Goal: Task Accomplishment & Management: Use online tool/utility

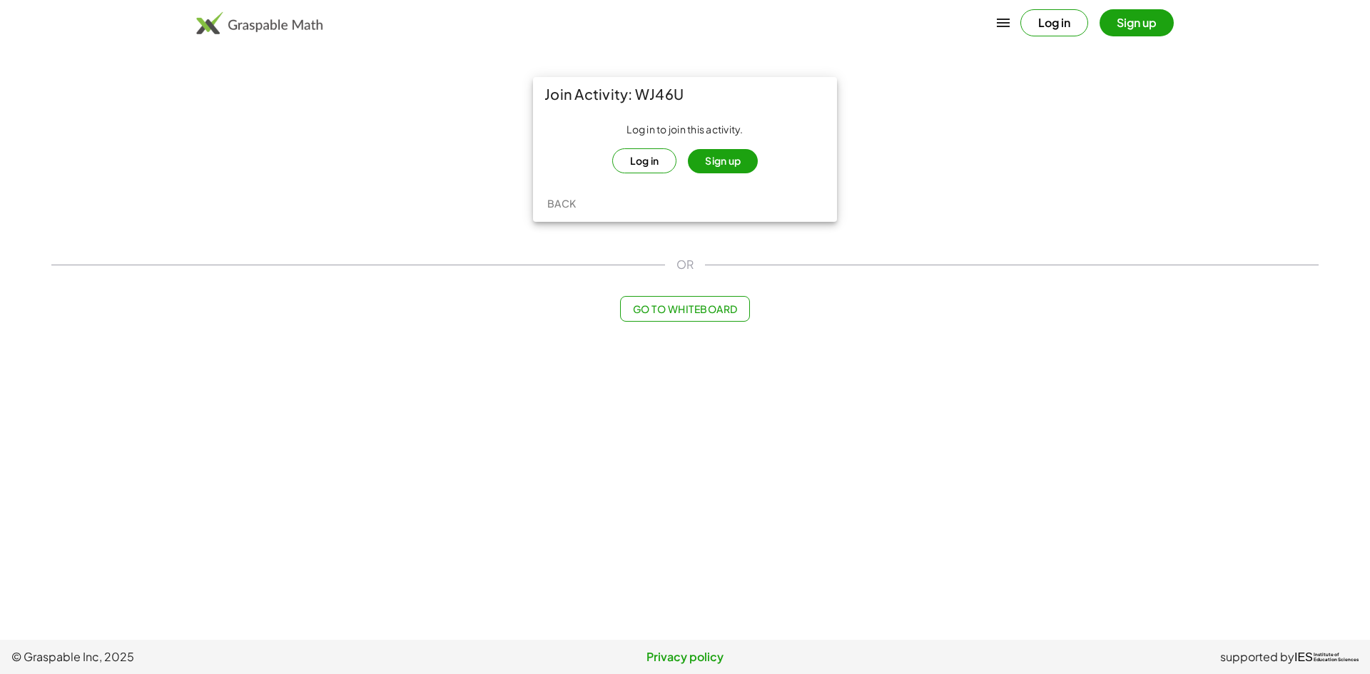
click at [646, 170] on button "Log in" at bounding box center [644, 160] width 65 height 25
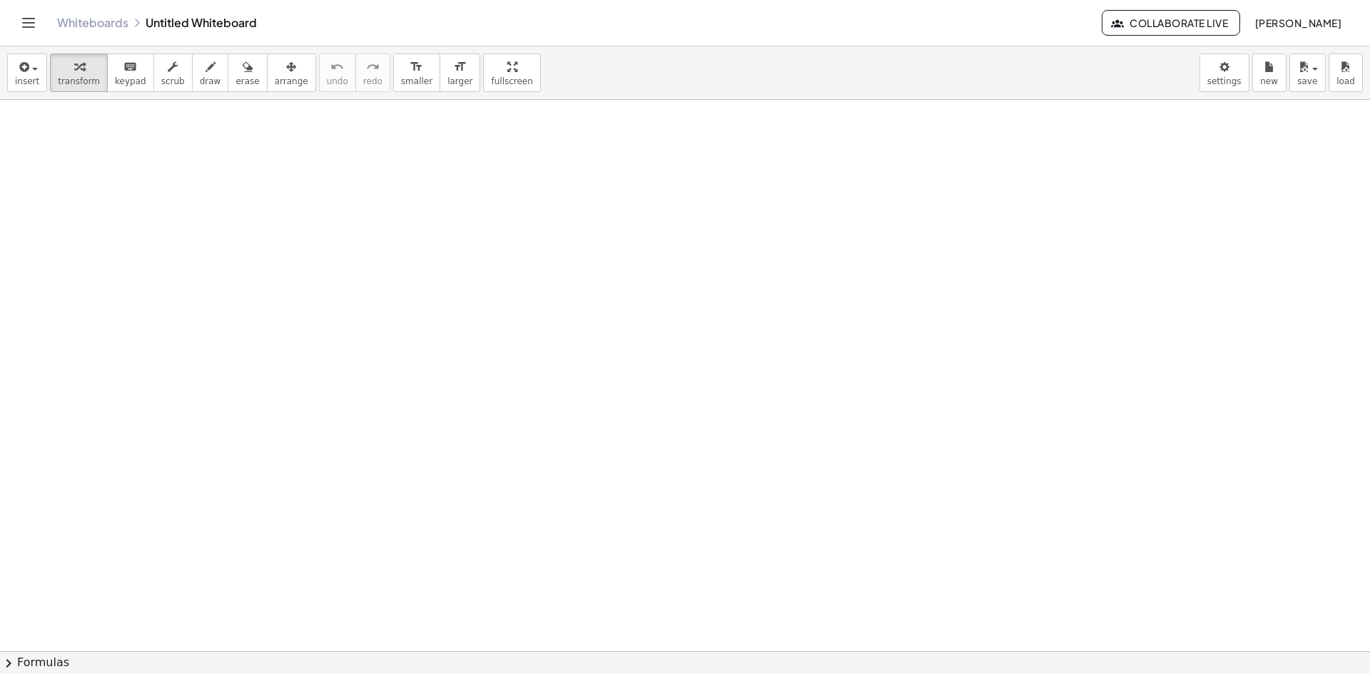
drag, startPoint x: 255, startPoint y: 183, endPoint x: 288, endPoint y: 318, distance: 138.3
drag, startPoint x: 698, startPoint y: 244, endPoint x: 1052, endPoint y: 183, distance: 359.1
click at [39, 31] on div "Whiteboards Untitled Whiteboard Collaborate Live Akshainie Koduri" at bounding box center [685, 23] width 1336 height 46
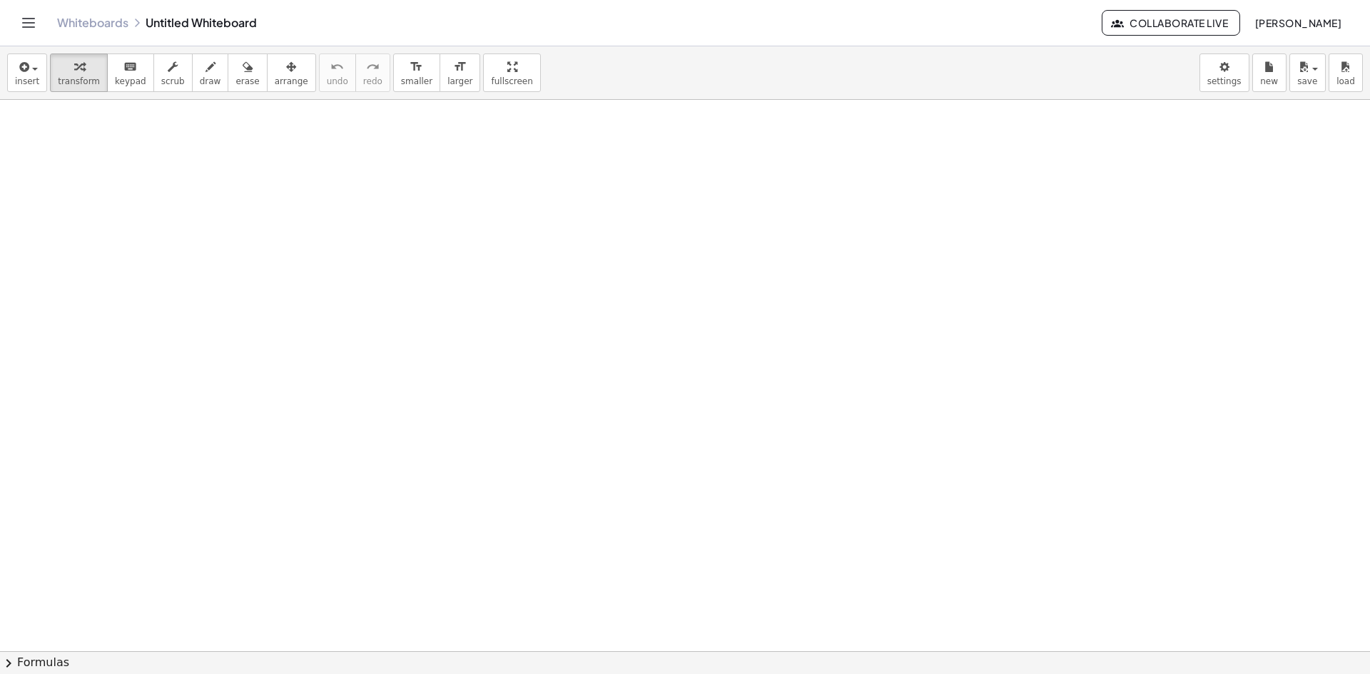
click at [34, 29] on icon "Toggle navigation" at bounding box center [28, 22] width 17 height 17
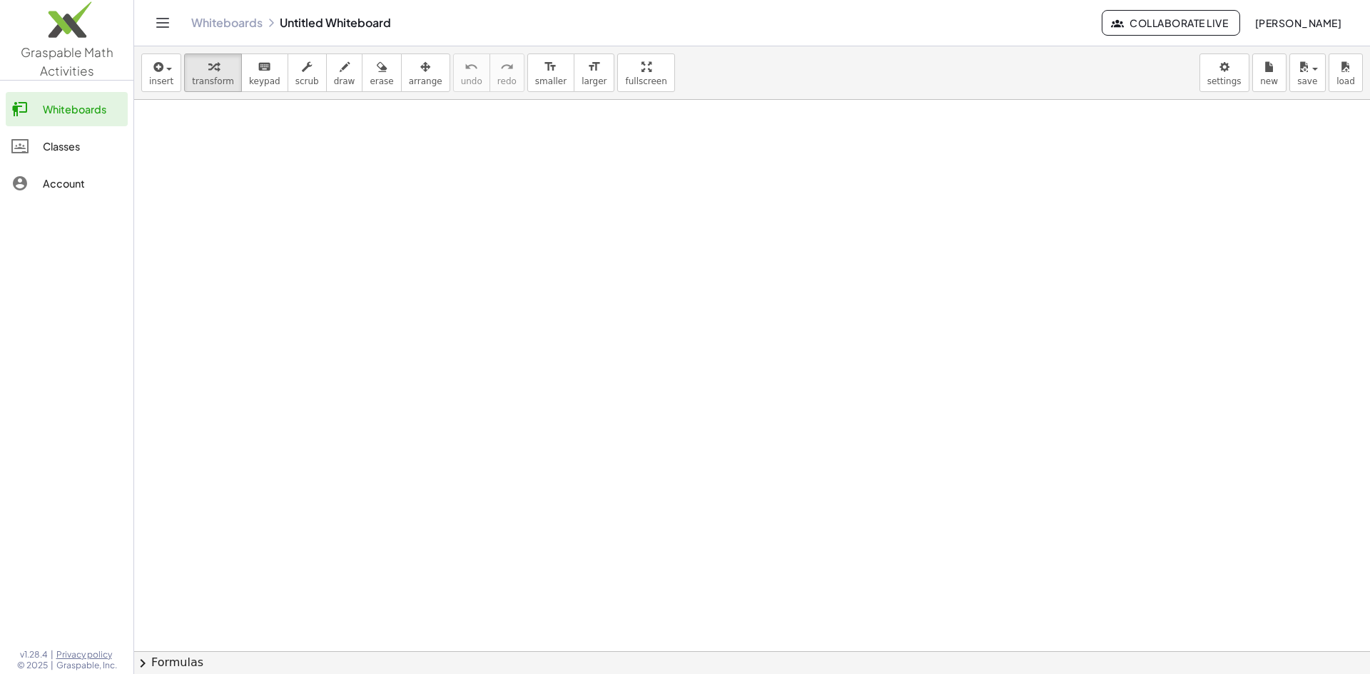
click at [56, 162] on link "Classes" at bounding box center [67, 146] width 122 height 34
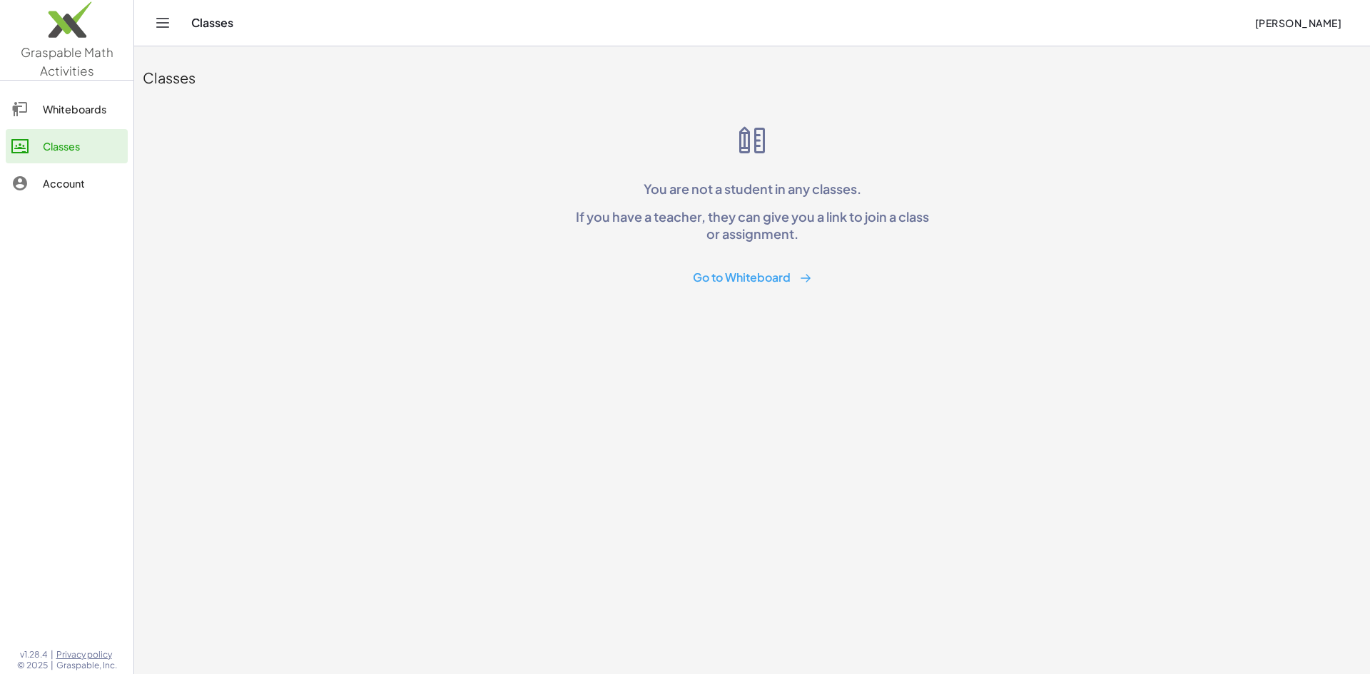
click at [770, 268] on button "Go to Whiteboard" at bounding box center [752, 278] width 142 height 26
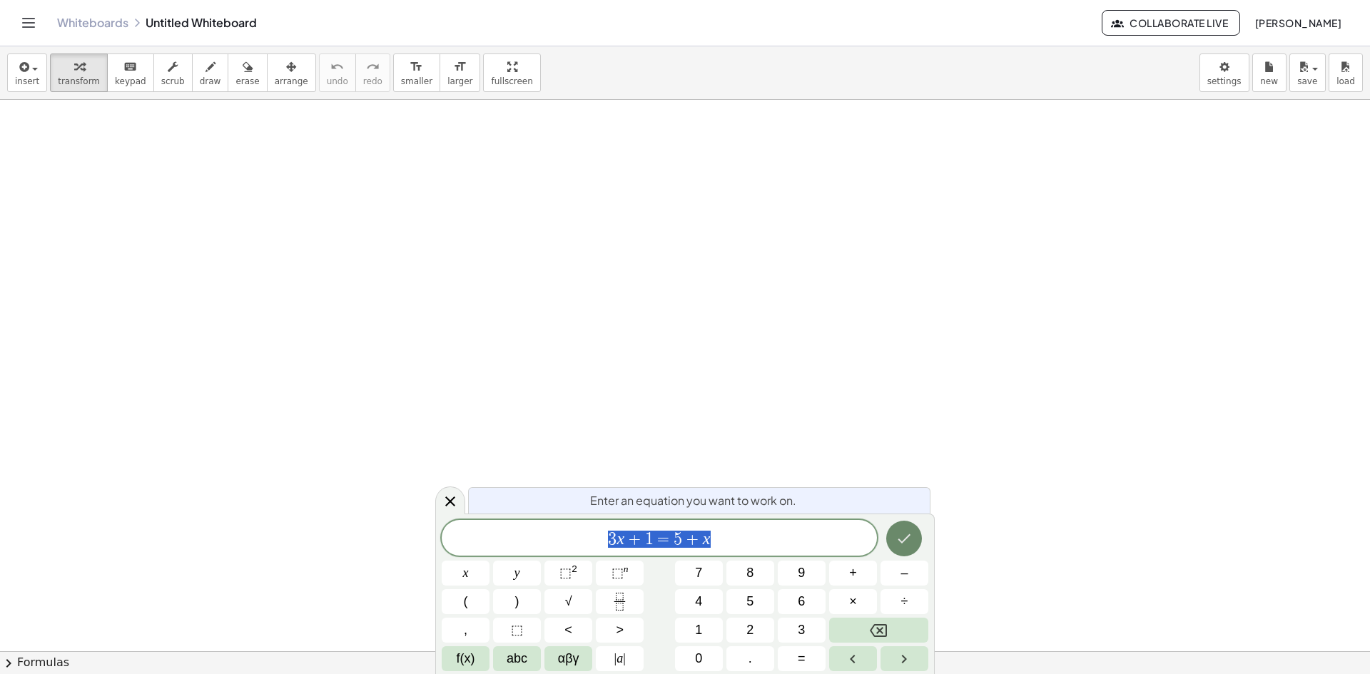
click at [911, 529] on button "Done" at bounding box center [904, 539] width 36 height 36
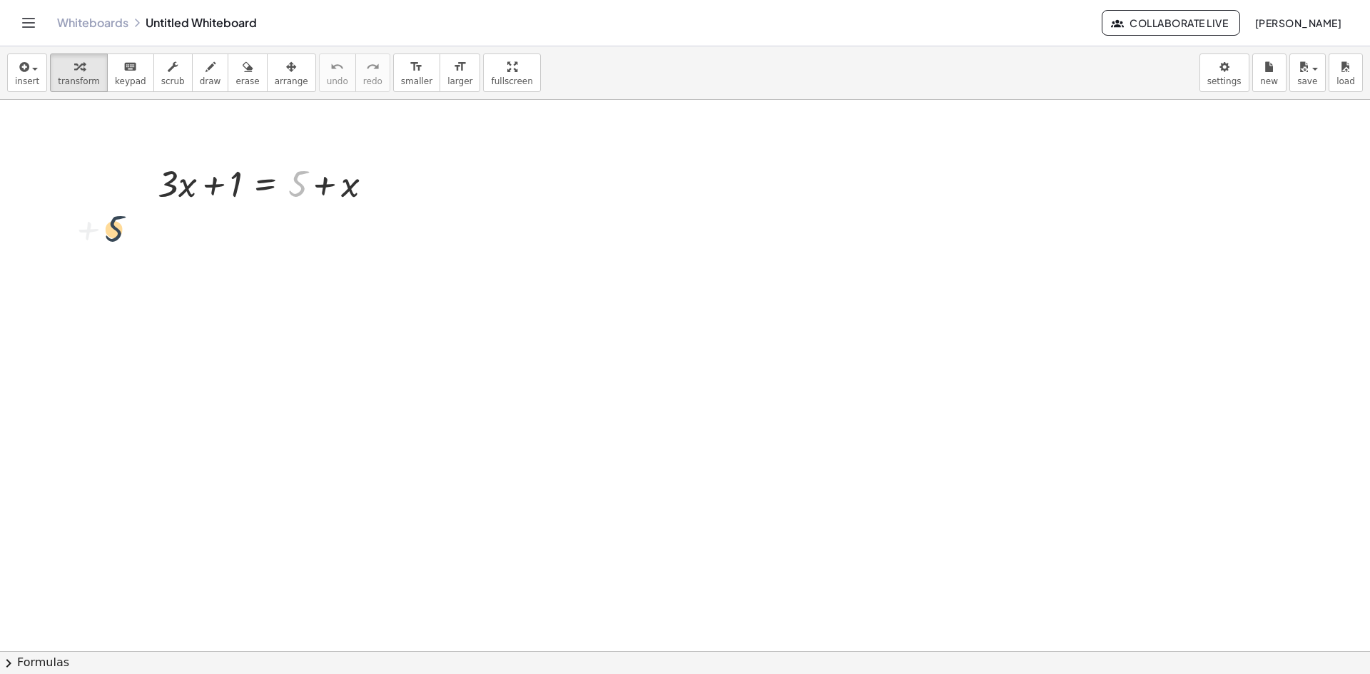
drag, startPoint x: 298, startPoint y: 176, endPoint x: 190, endPoint y: 214, distance: 114.2
click at [155, 230] on div "+ 5 + · 3 · x + 1 = + 5 + x" at bounding box center [685, 651] width 1370 height 1103
click at [25, 33] on button "Toggle navigation" at bounding box center [28, 22] width 23 height 23
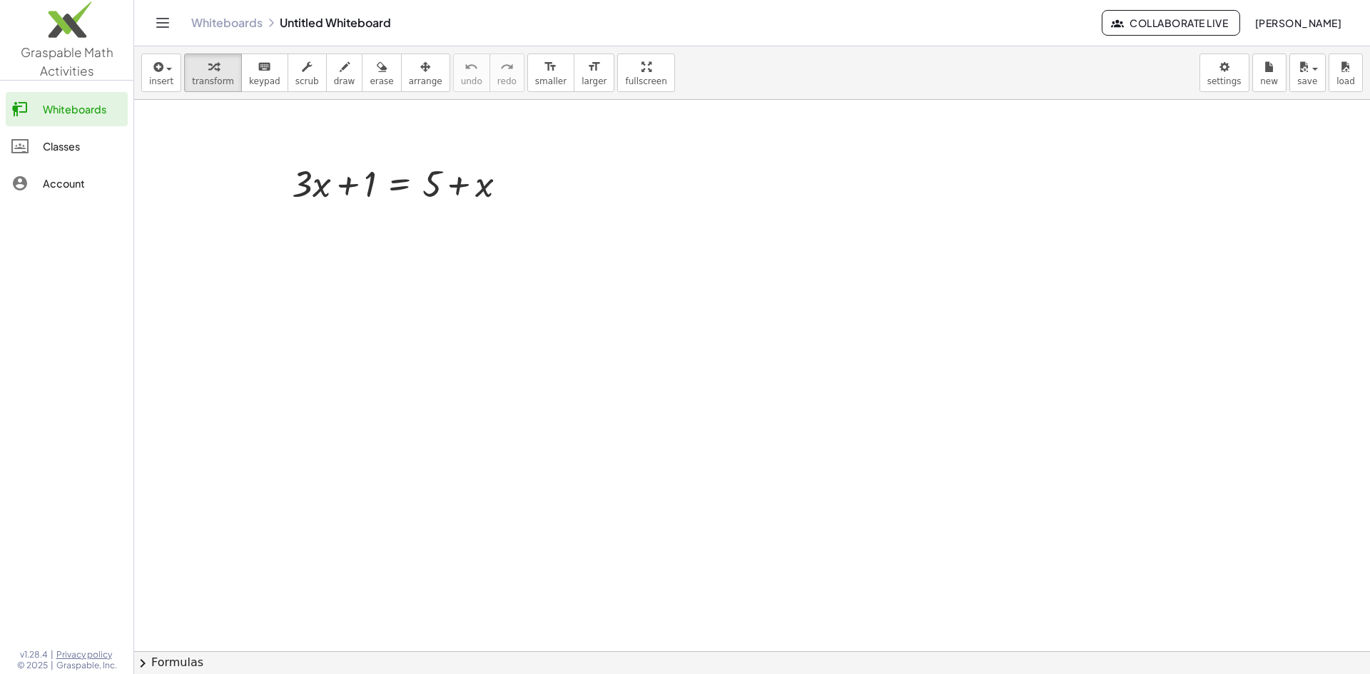
click at [69, 179] on div "Account" at bounding box center [82, 183] width 79 height 17
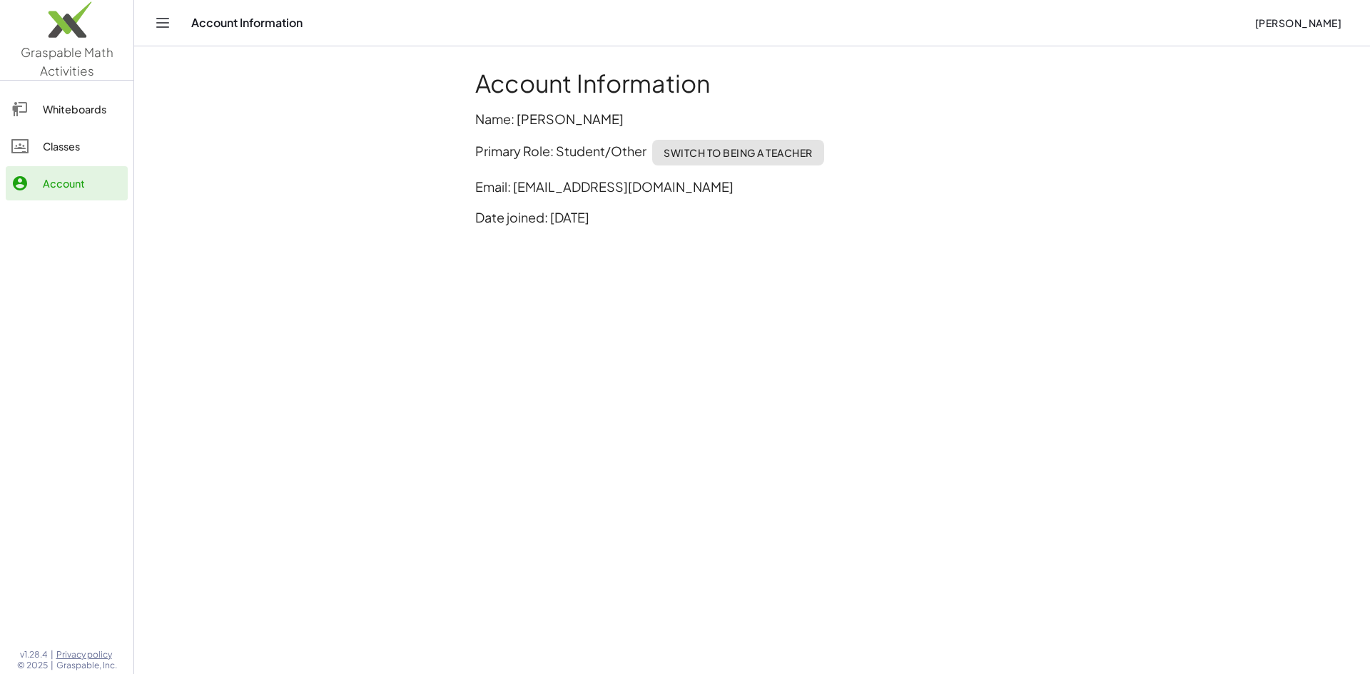
click at [68, 94] on link "Whiteboards" at bounding box center [67, 109] width 122 height 34
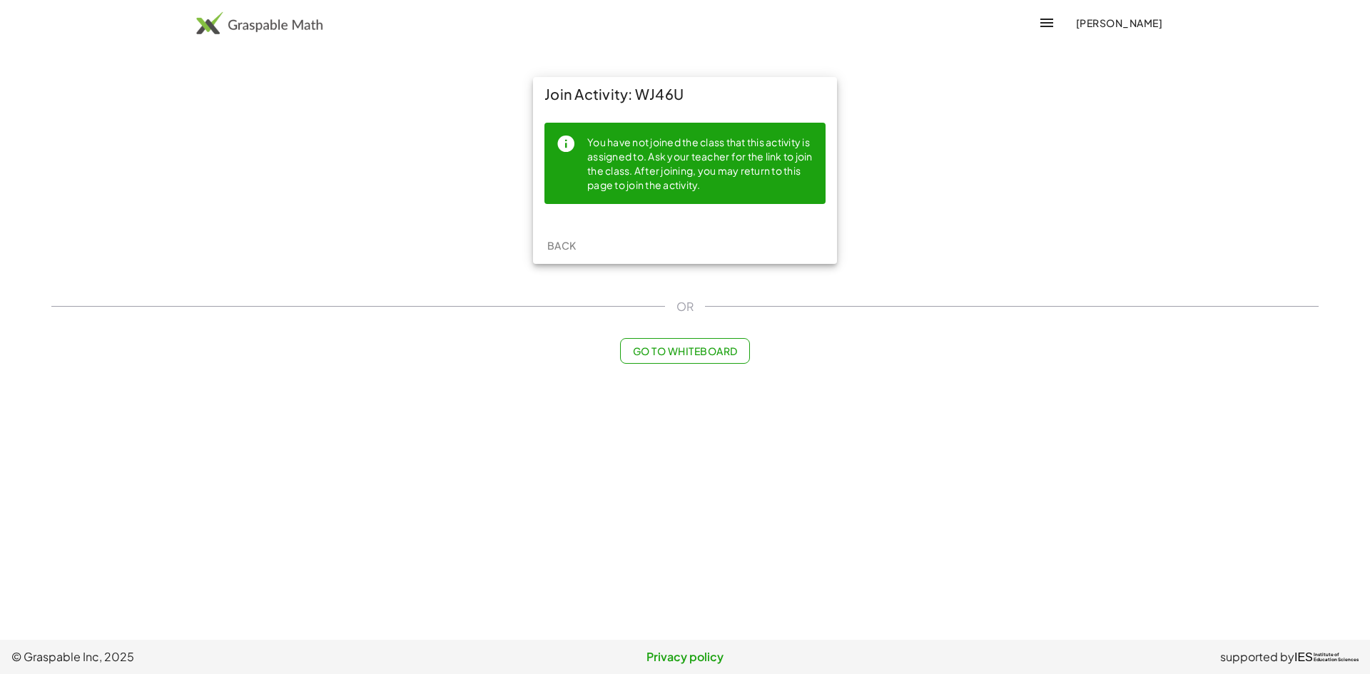
click at [632, 91] on div "Join Activity: WJ46U" at bounding box center [685, 94] width 304 height 34
drag, startPoint x: 632, startPoint y: 91, endPoint x: 728, endPoint y: 83, distance: 95.9
click at [728, 83] on div "Join Activity: WJ46U" at bounding box center [685, 94] width 304 height 34
copy div "WJ46U"
